Goal: Check status: Check status

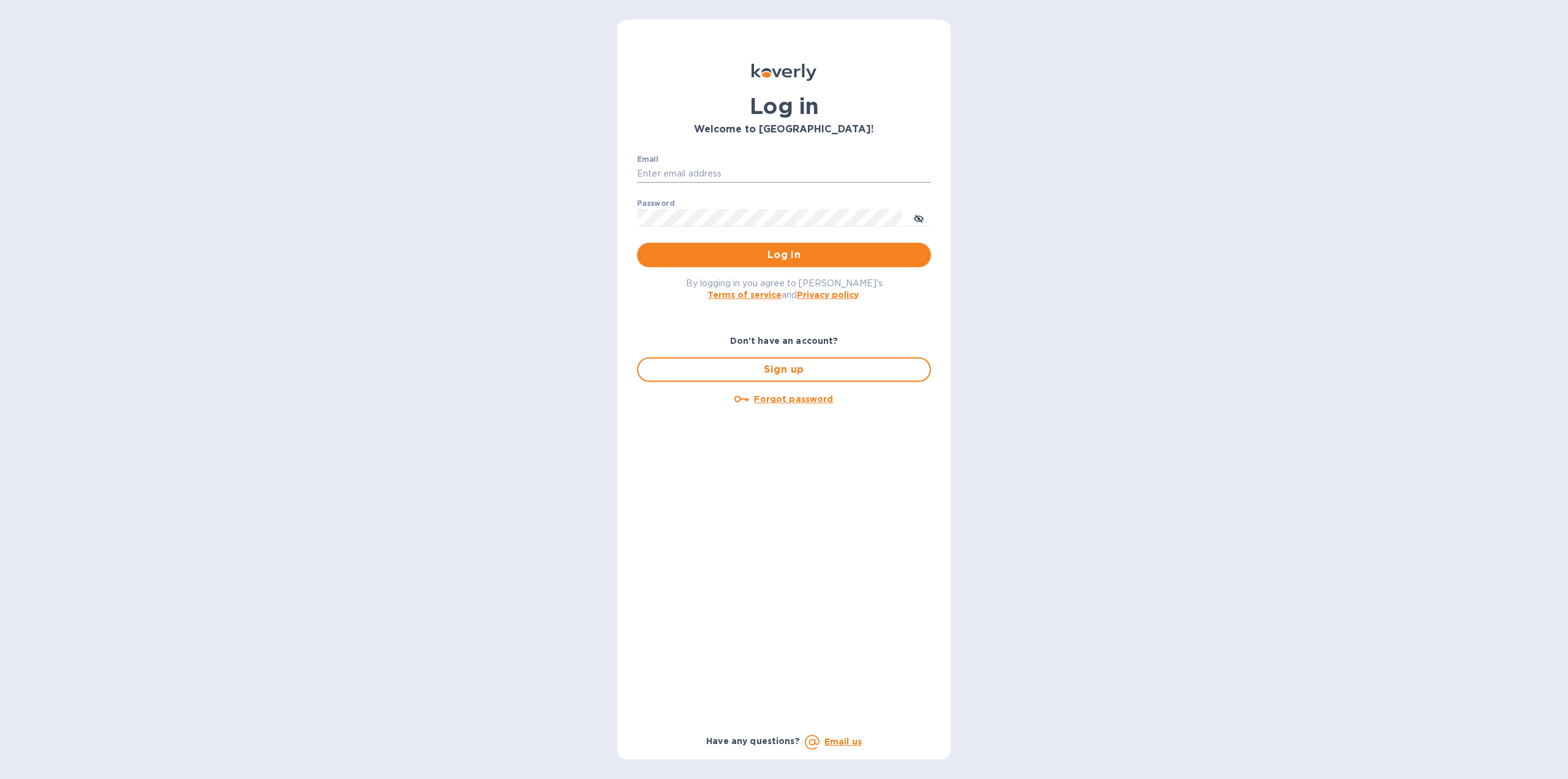
click at [756, 175] on input "Email" at bounding box center [784, 174] width 294 height 18
type input "[EMAIL_ADDRESS][DOMAIN_NAME]"
click at [755, 254] on span "Log in" at bounding box center [784, 255] width 275 height 15
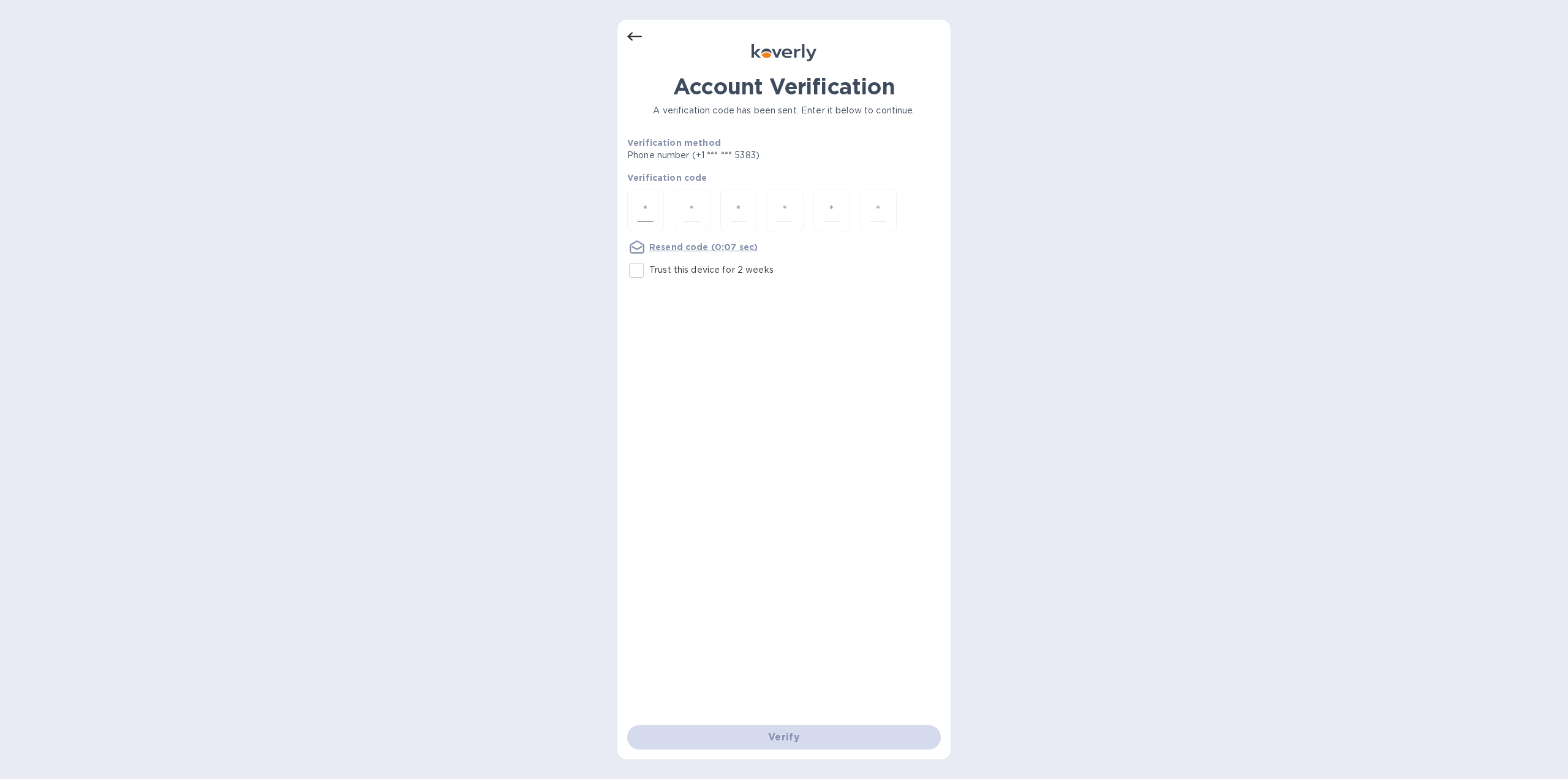
click at [642, 205] on input "number" at bounding box center [645, 211] width 16 height 22
type input "5"
type input "0"
type input "3"
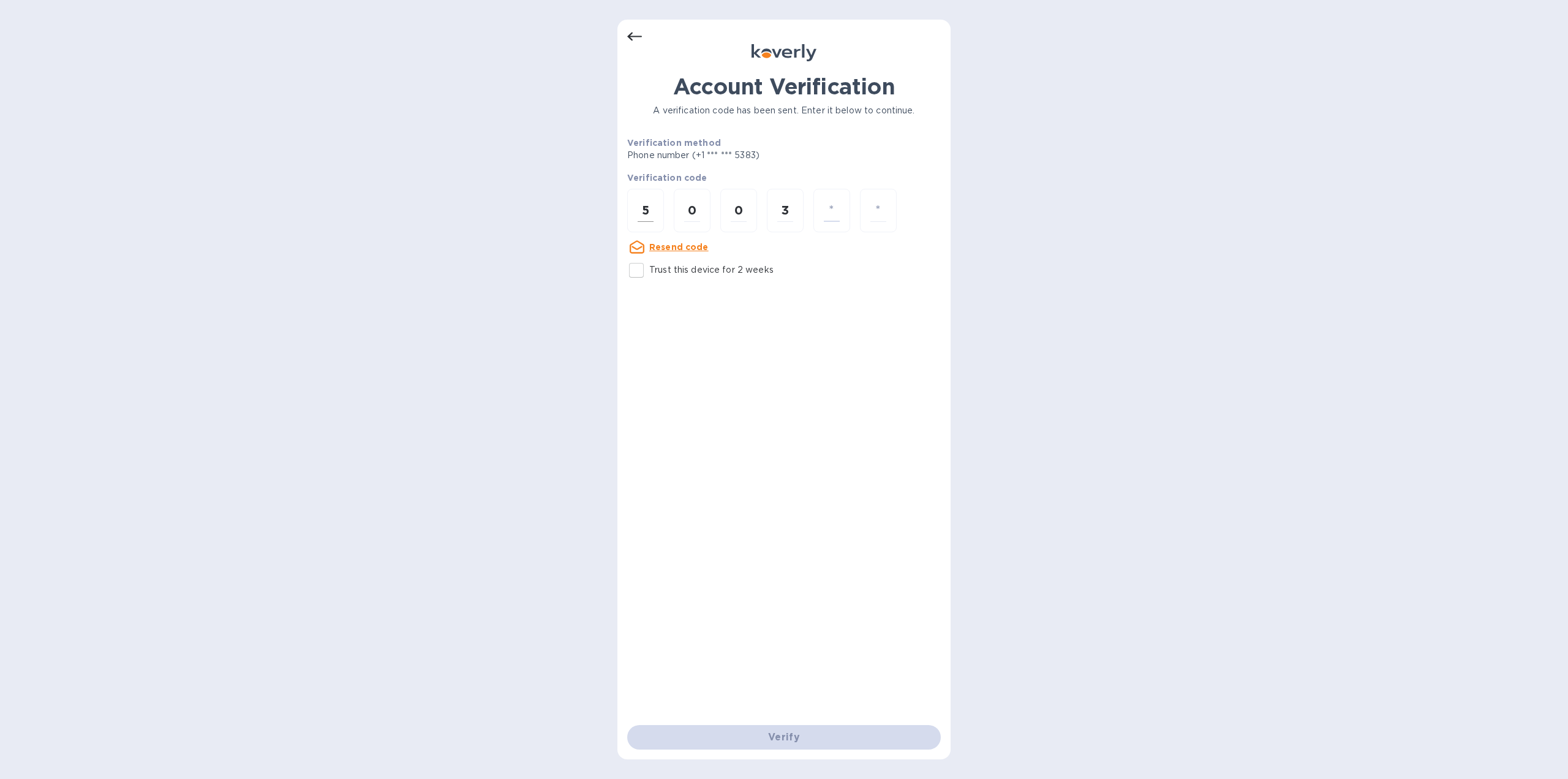
type input "8"
type input "5"
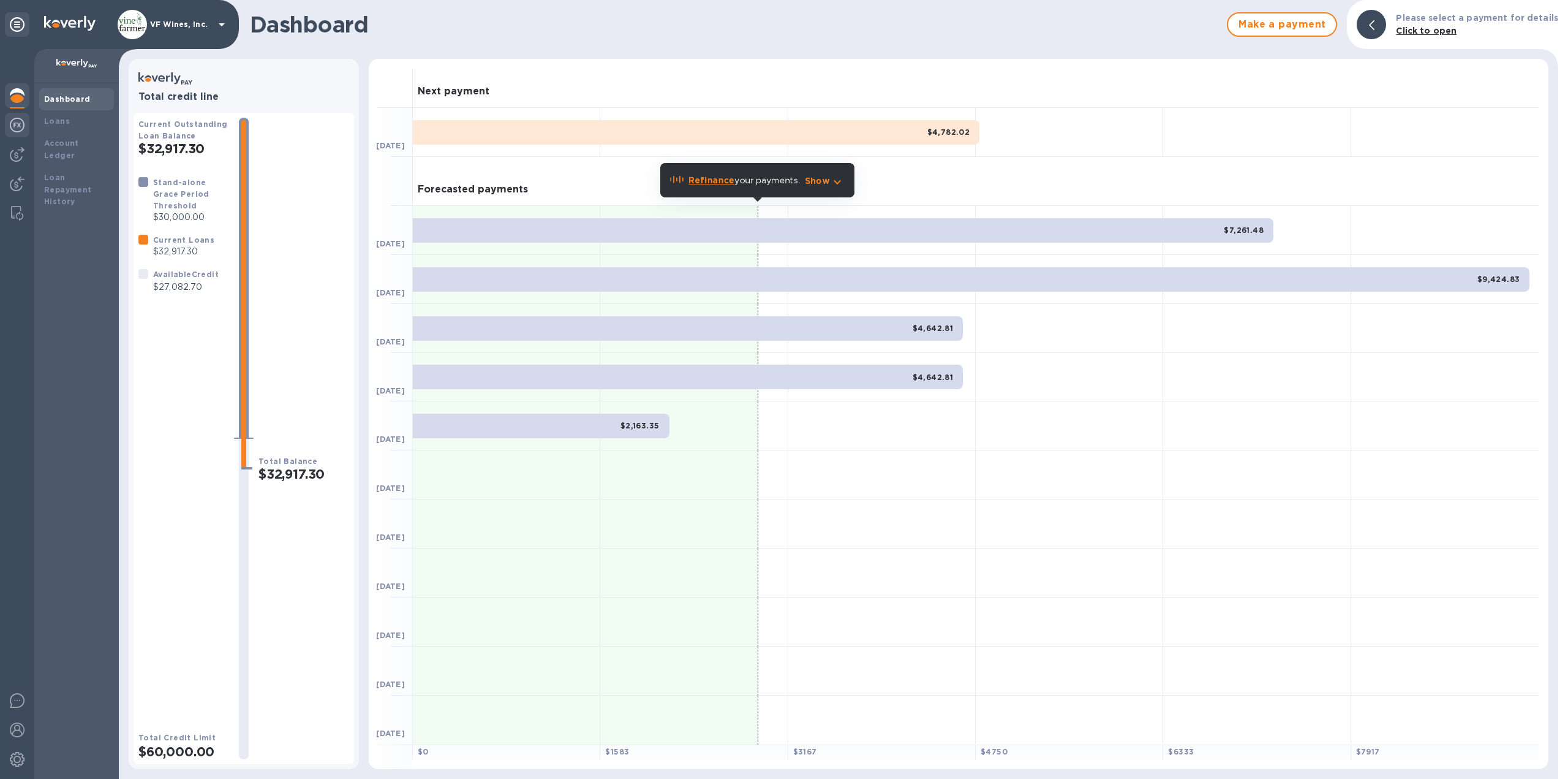
click at [19, 124] on img at bounding box center [17, 125] width 15 height 15
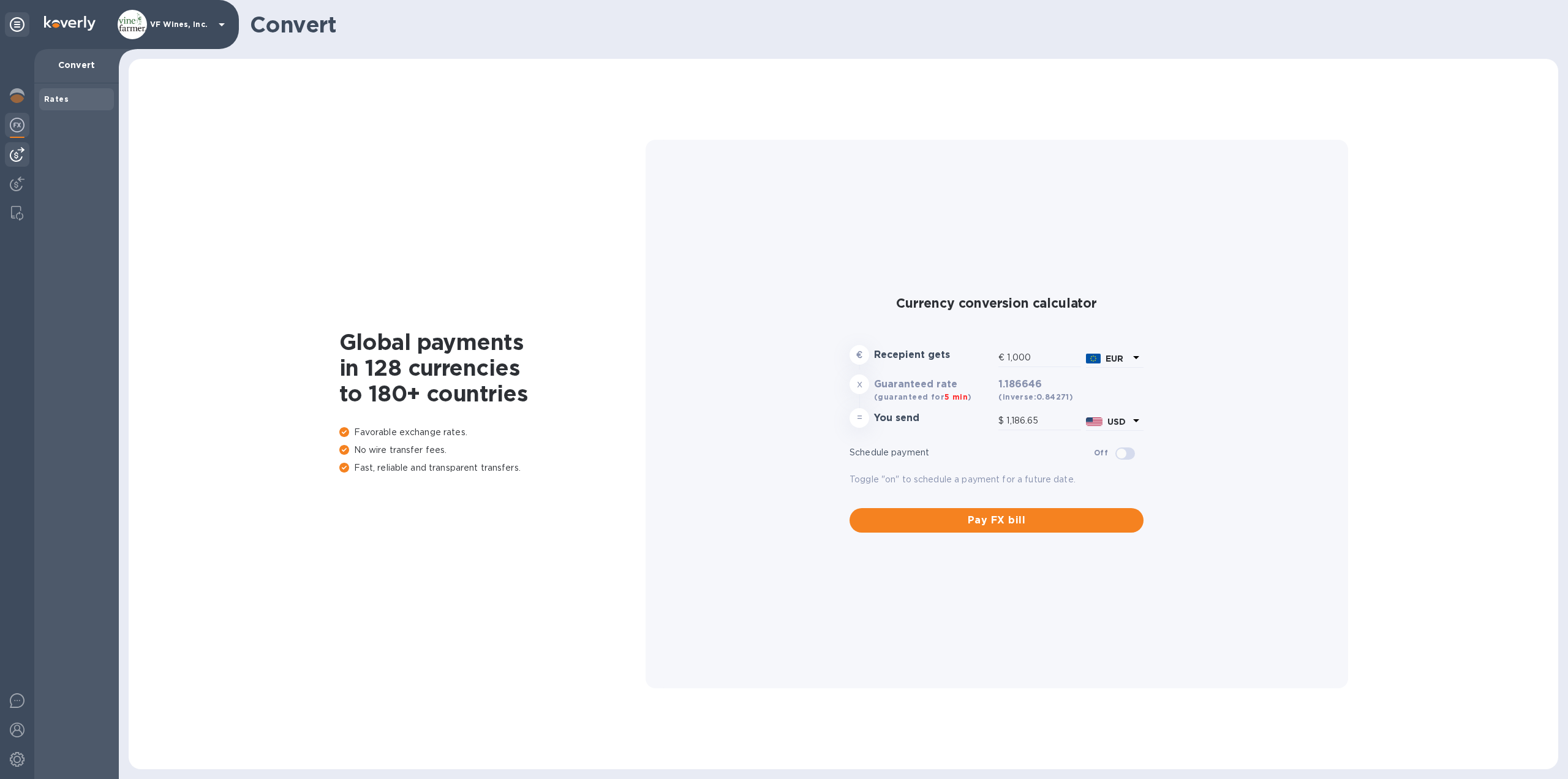
click at [11, 151] on img at bounding box center [17, 154] width 15 height 15
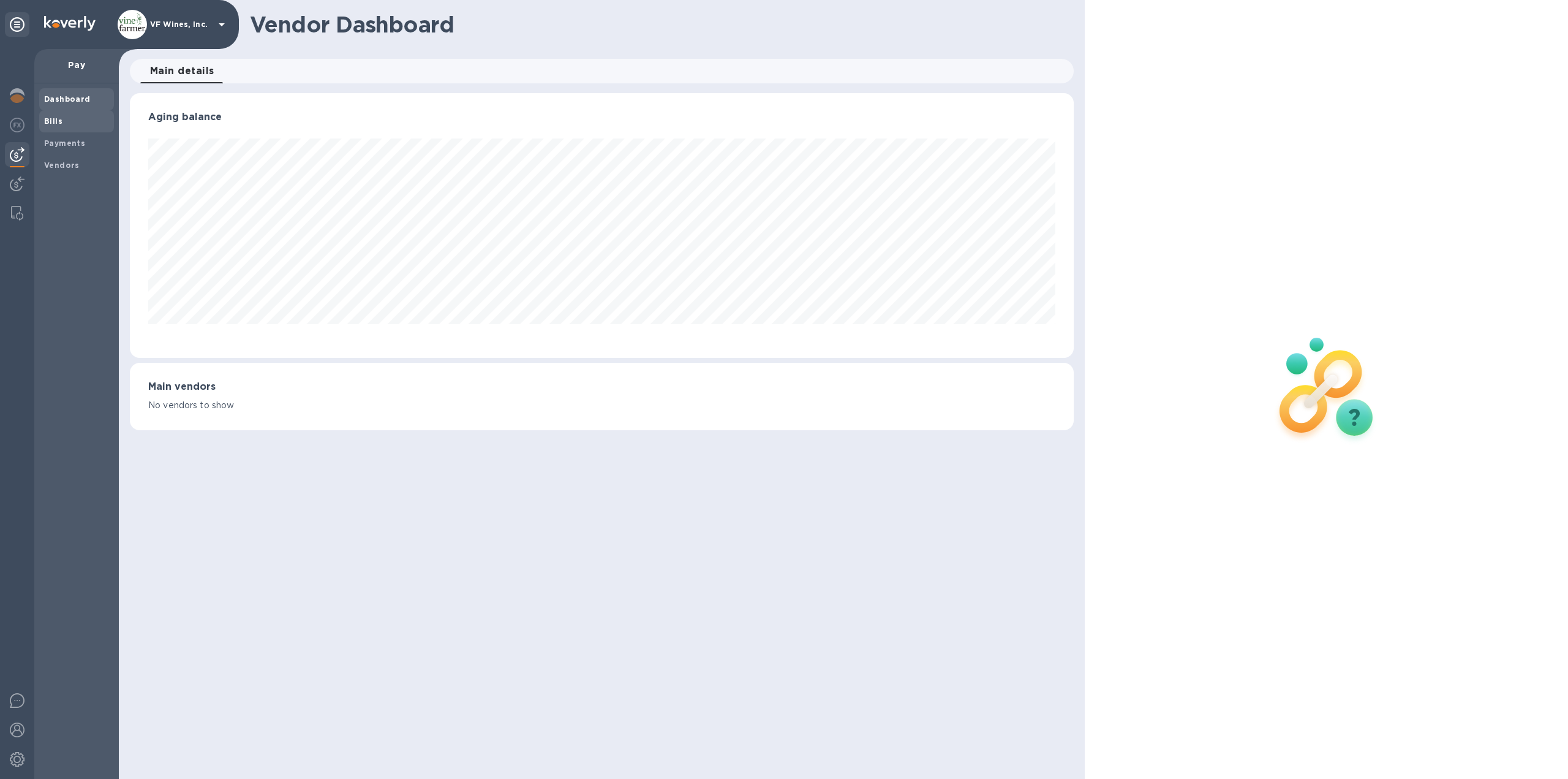
scroll to position [265, 944]
click at [57, 143] on b "Payments" at bounding box center [65, 143] width 41 height 9
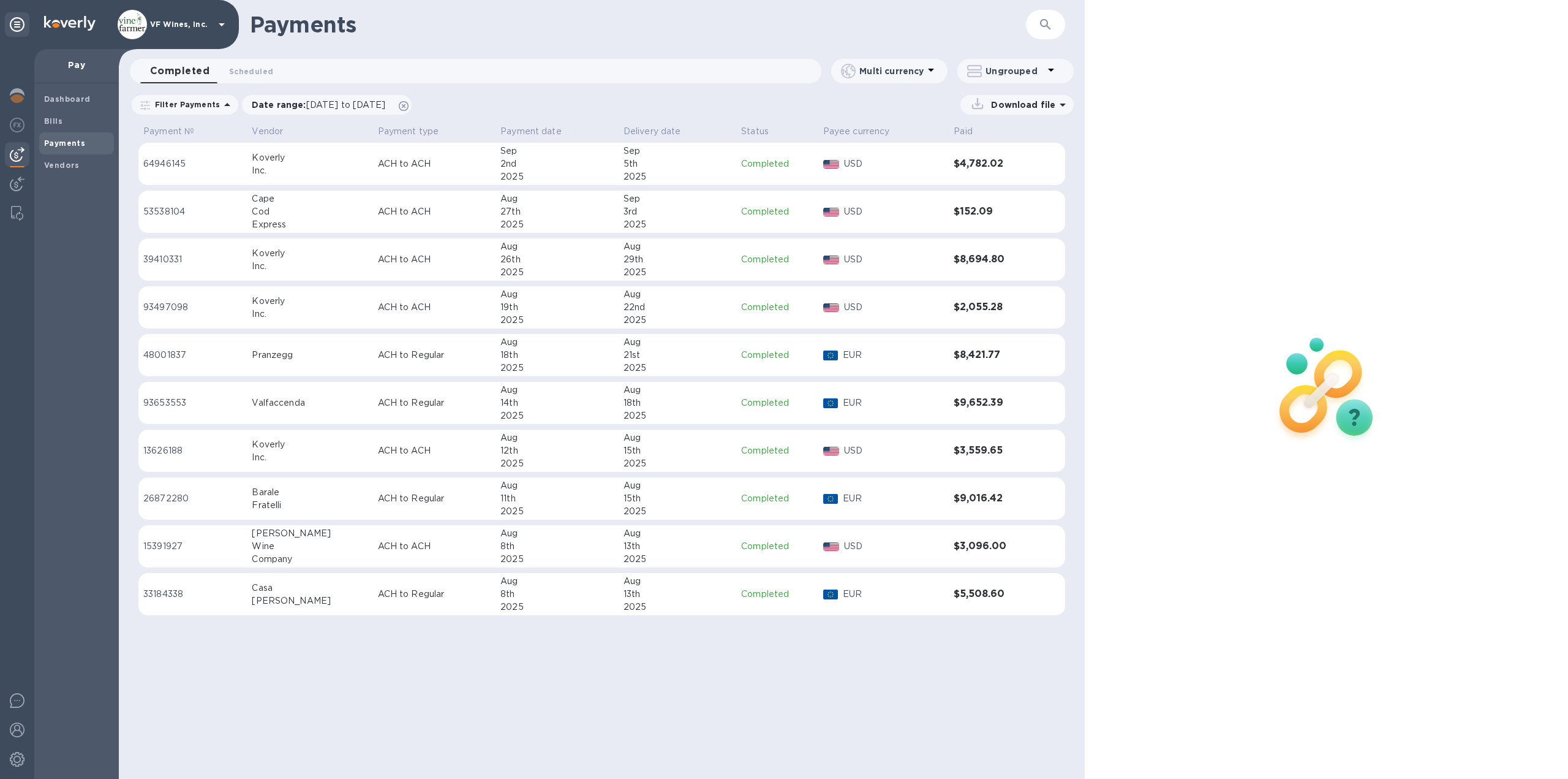
click at [904, 306] on p "USD" at bounding box center [894, 307] width 100 height 13
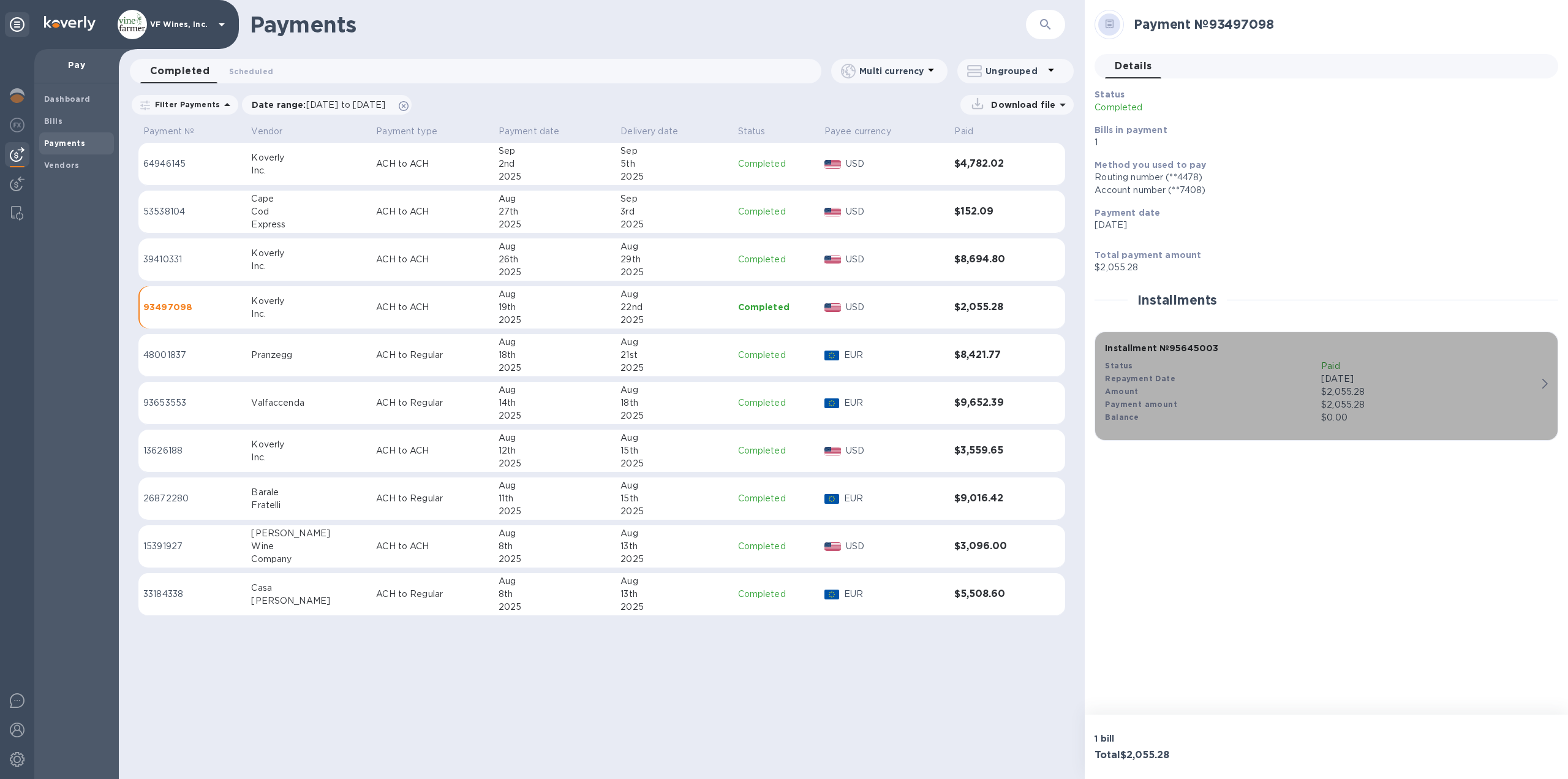
click at [1262, 397] on div "Amount" at bounding box center [1214, 391] width 216 height 13
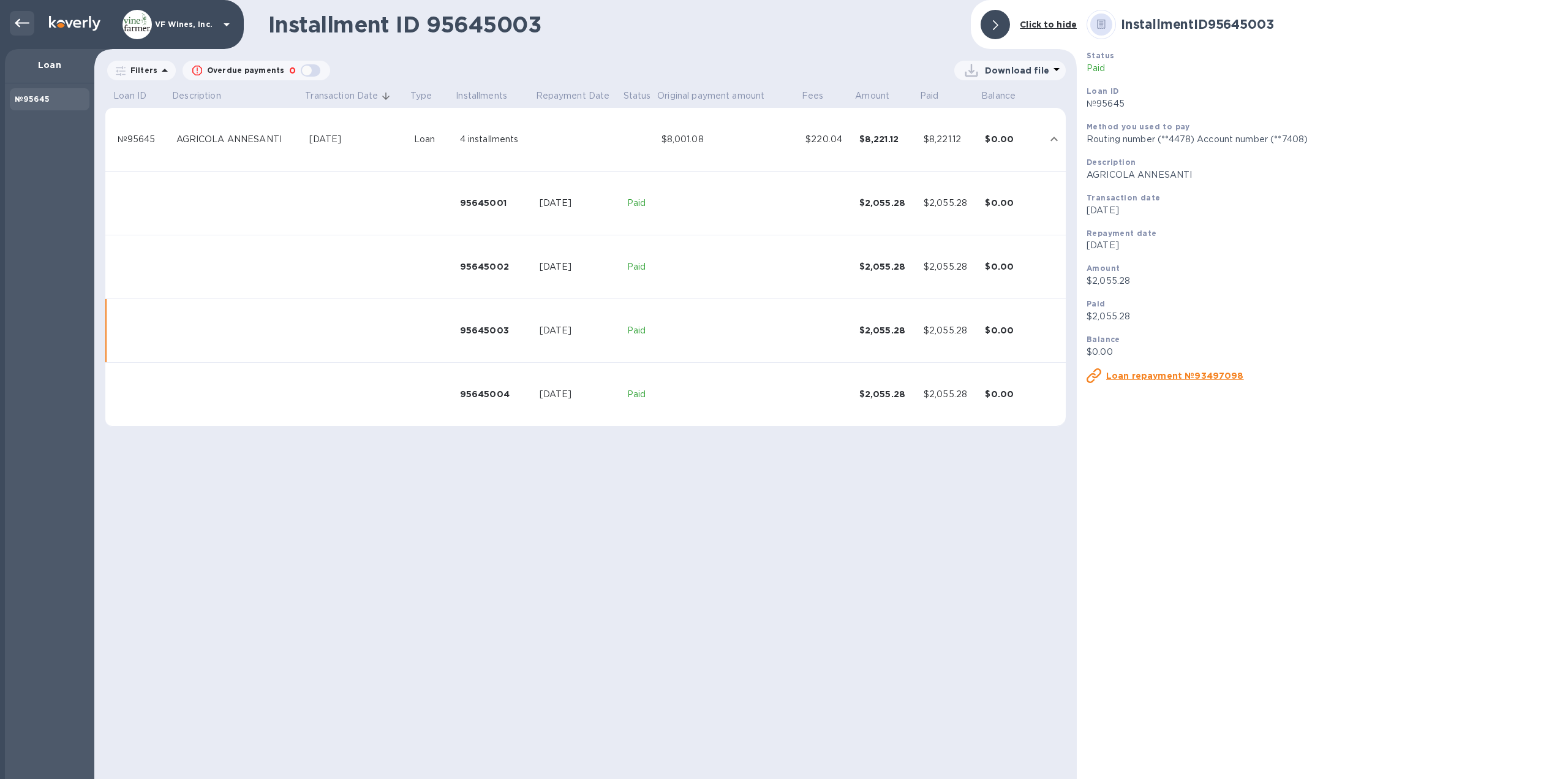
click at [20, 17] on icon at bounding box center [22, 23] width 15 height 15
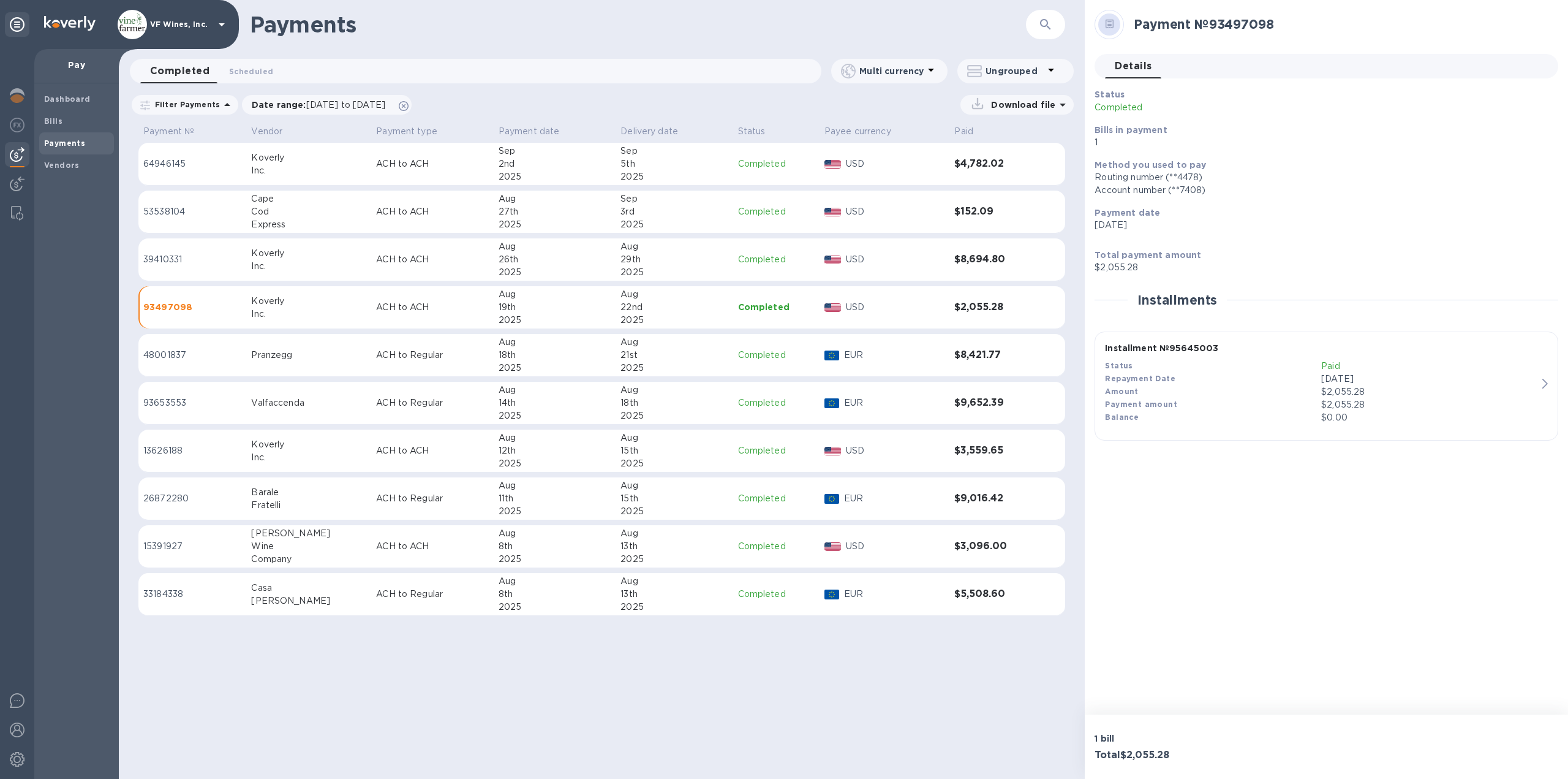
click at [940, 259] on p "USD" at bounding box center [896, 259] width 99 height 13
click at [1264, 414] on div "Balance" at bounding box center [1214, 417] width 216 height 13
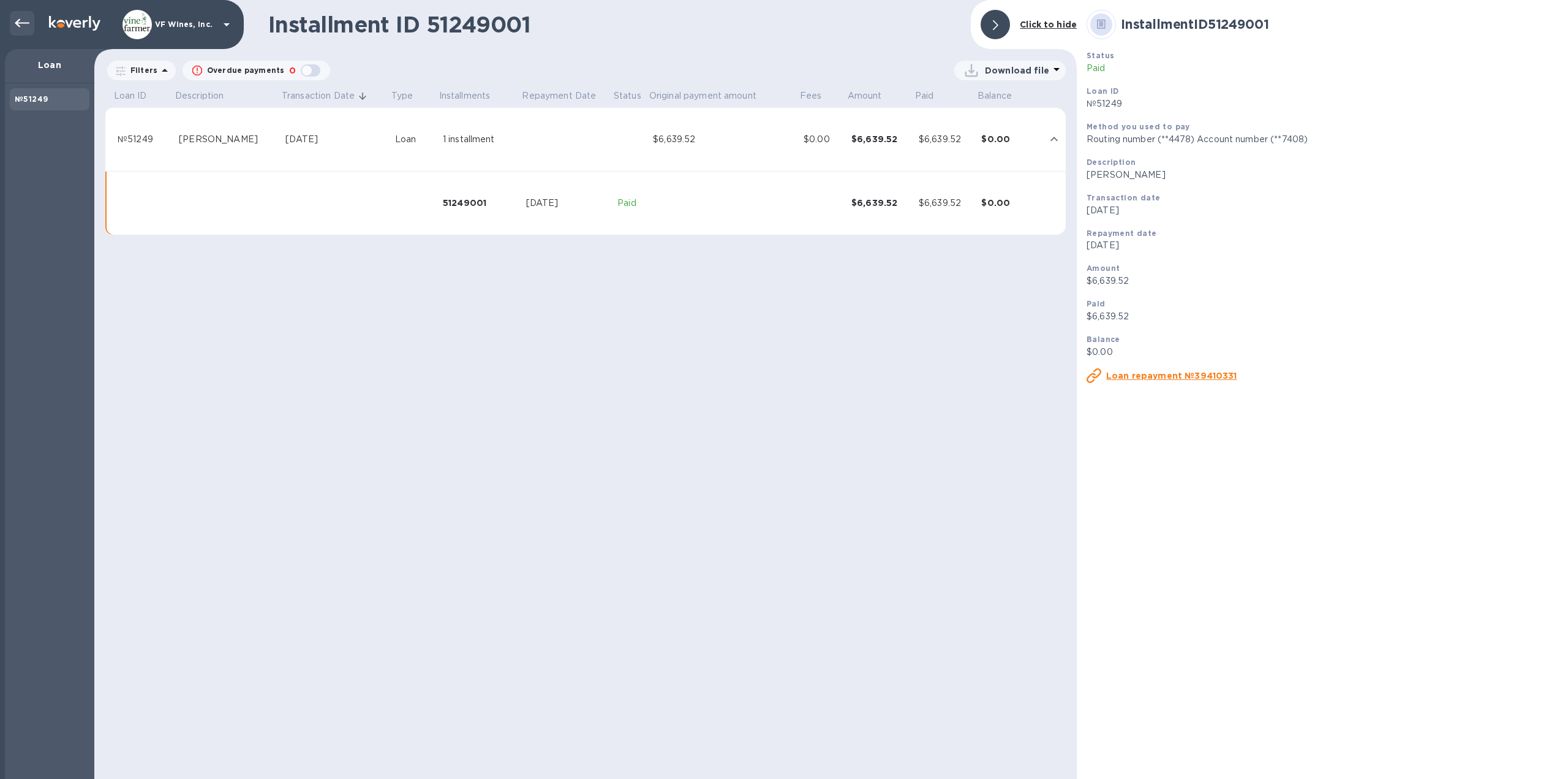
click at [21, 22] on icon at bounding box center [22, 23] width 15 height 9
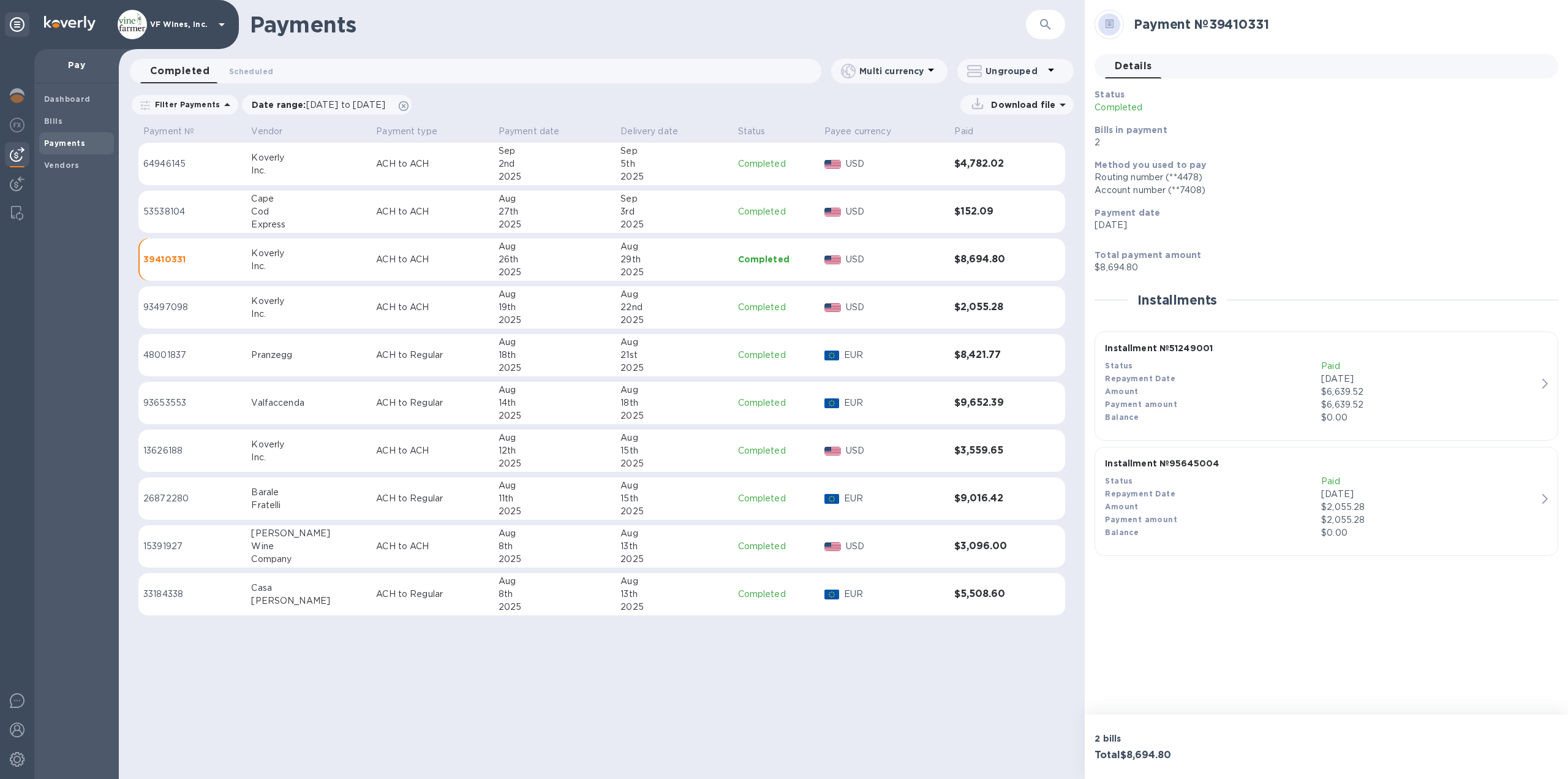
click at [1417, 512] on div "$2,055.28" at bounding box center [1429, 506] width 216 height 13
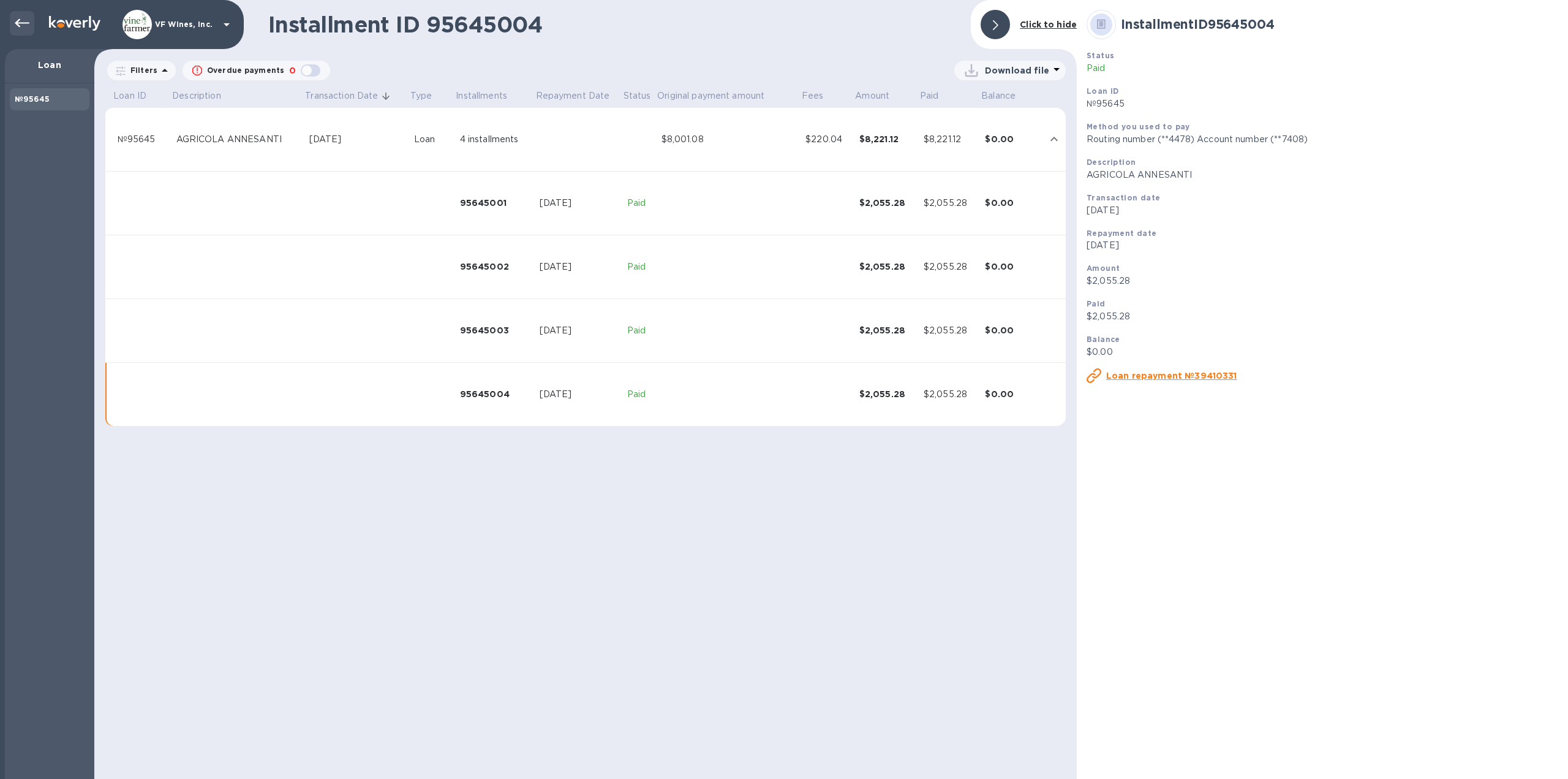
click at [24, 26] on icon at bounding box center [22, 23] width 15 height 15
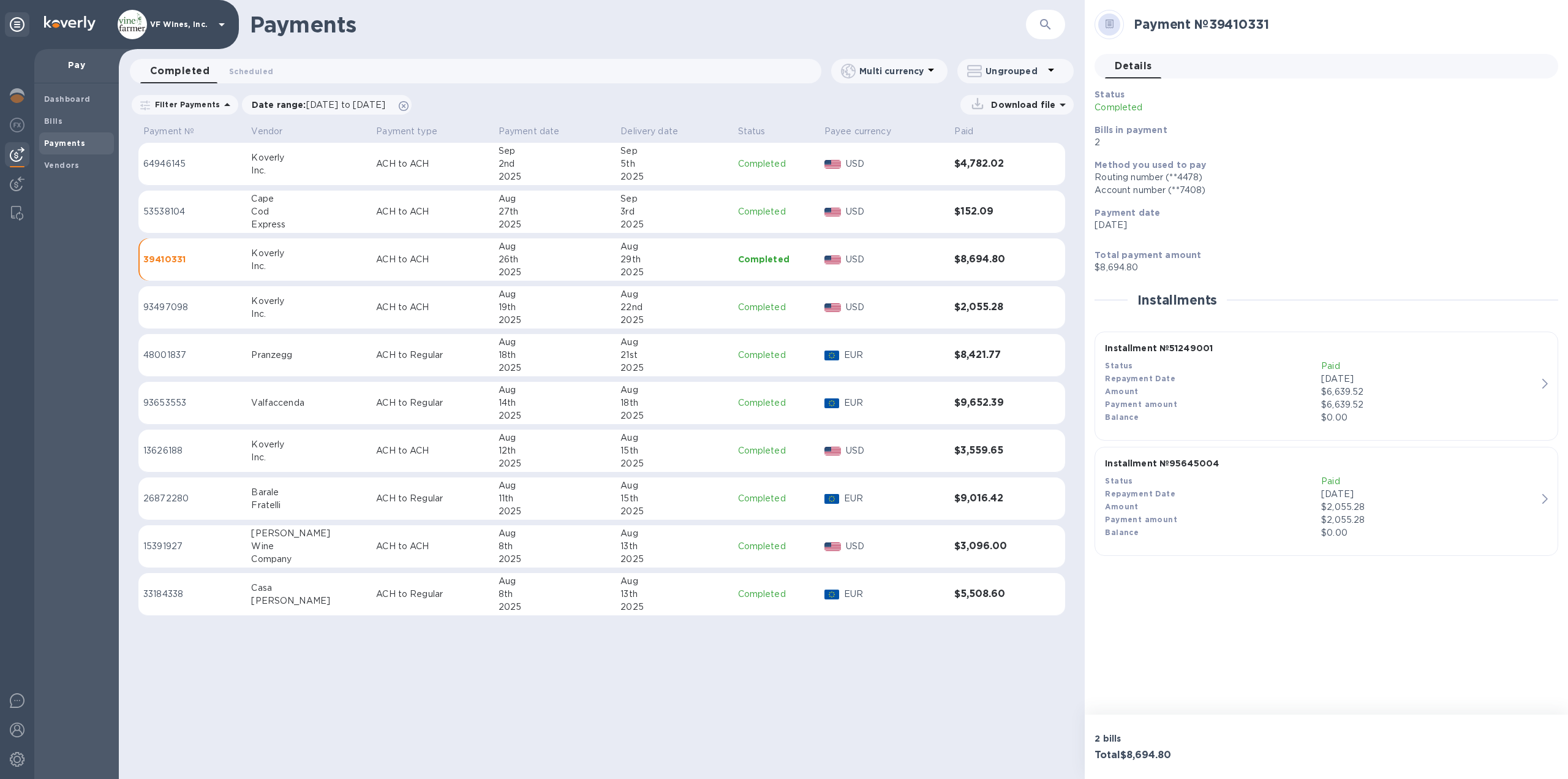
click at [758, 166] on p "Completed" at bounding box center [777, 164] width 77 height 13
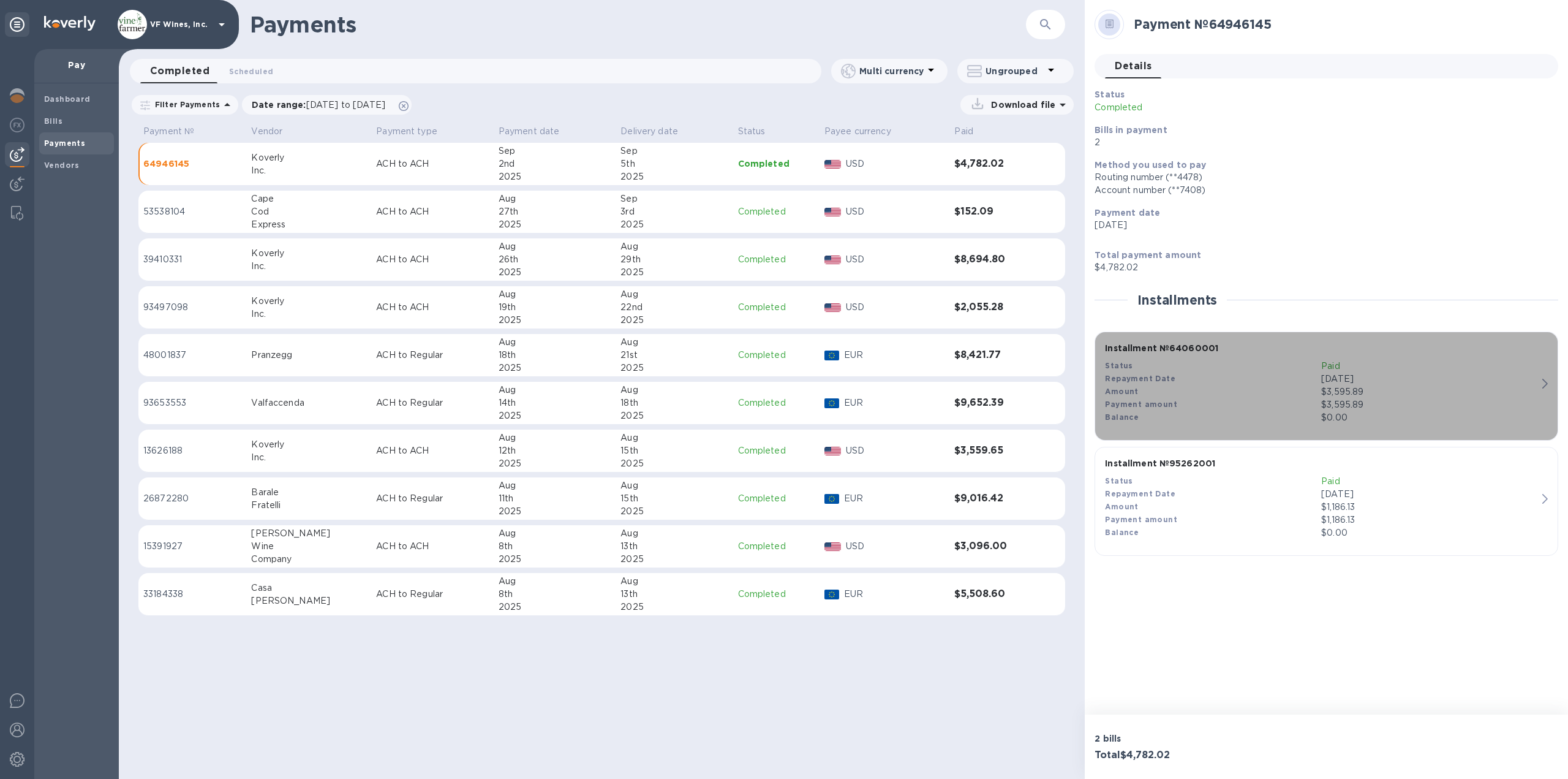
click at [1371, 392] on div "$3,595.89" at bounding box center [1429, 391] width 216 height 13
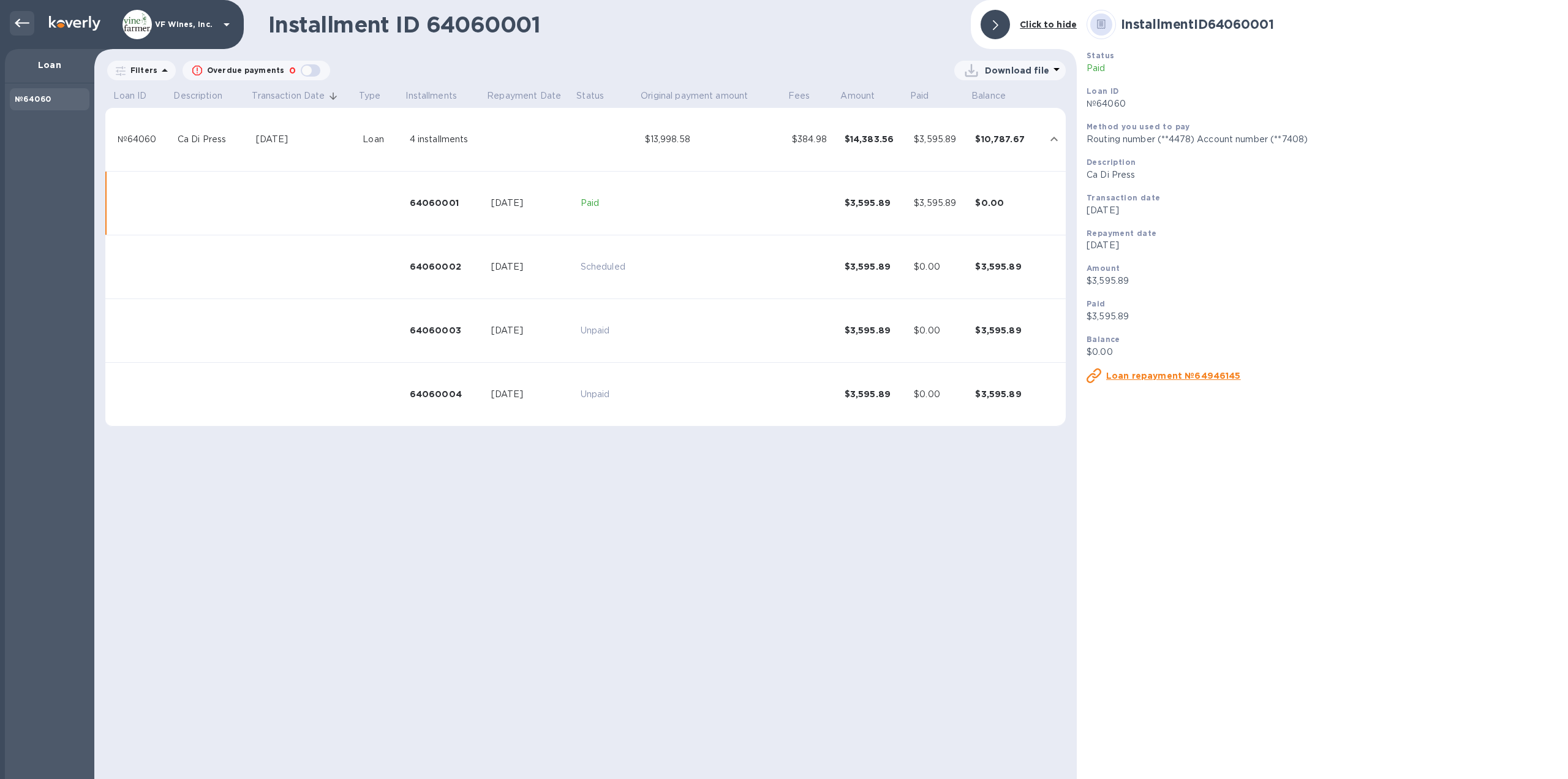
click at [21, 20] on icon at bounding box center [22, 23] width 15 height 15
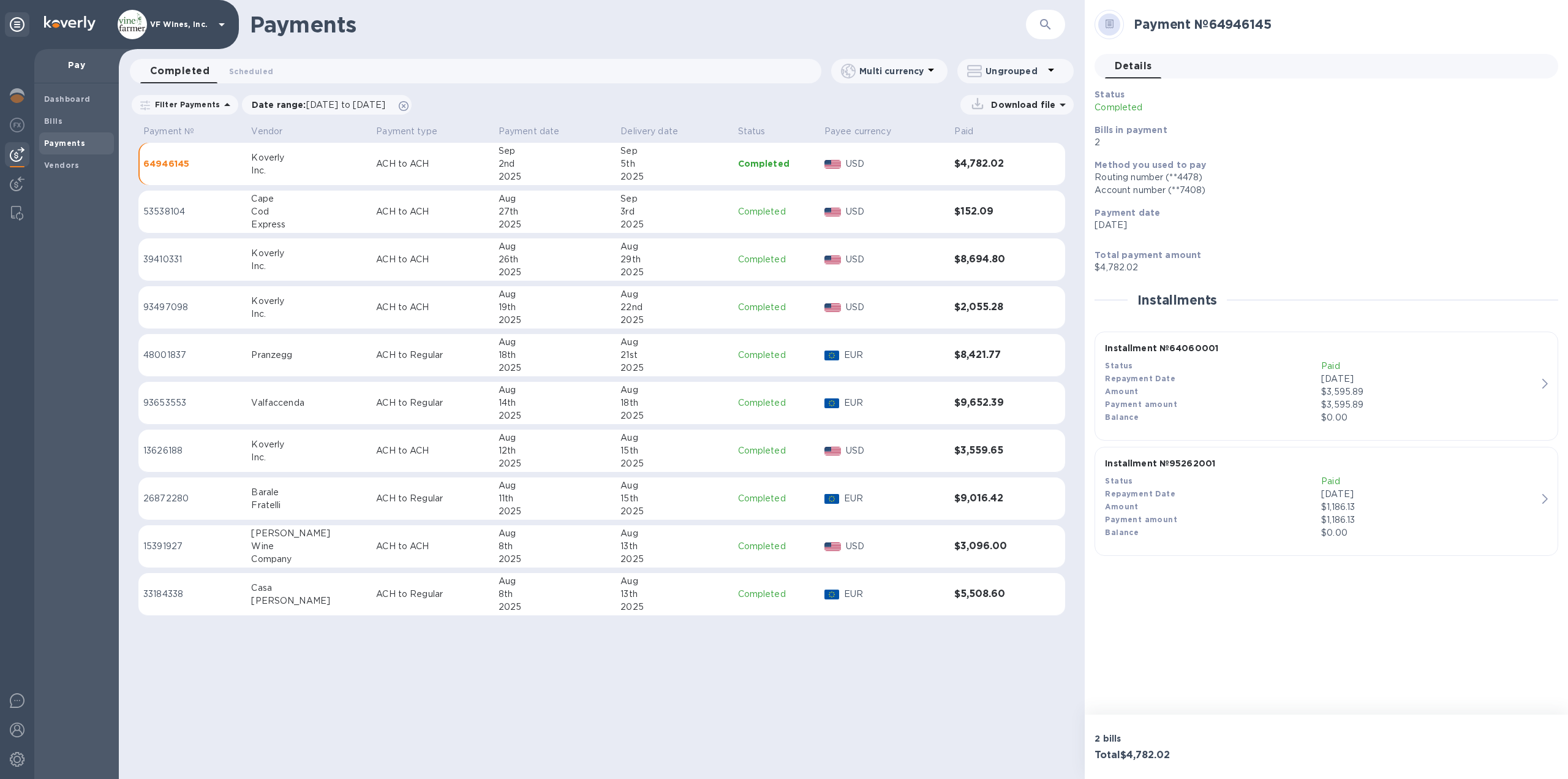
click at [1296, 491] on div "Repayment Date" at bounding box center [1214, 494] width 216 height 13
